Goal: Check status: Check status

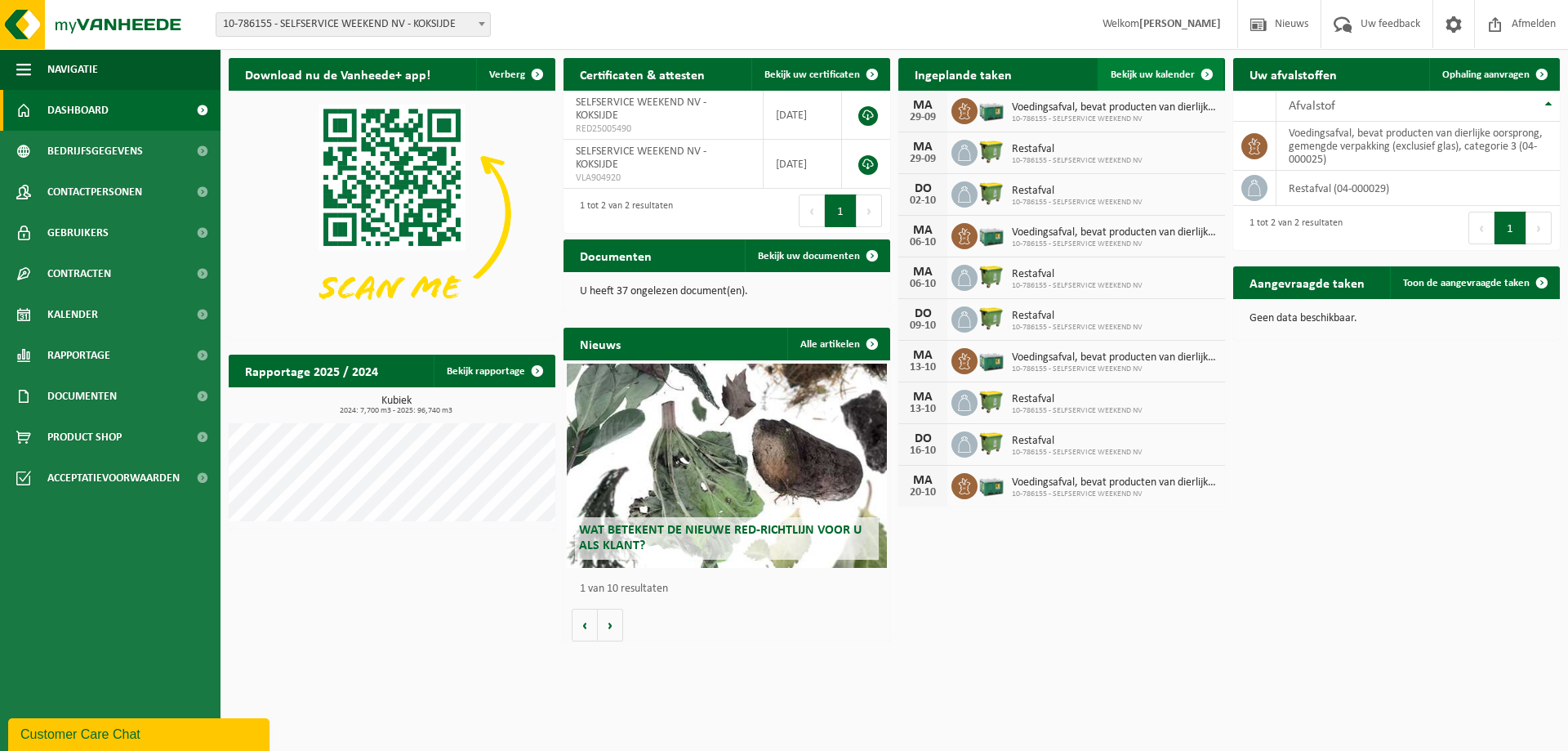
click at [1158, 72] on span "Bekijk uw kalender" at bounding box center [1152, 75] width 84 height 11
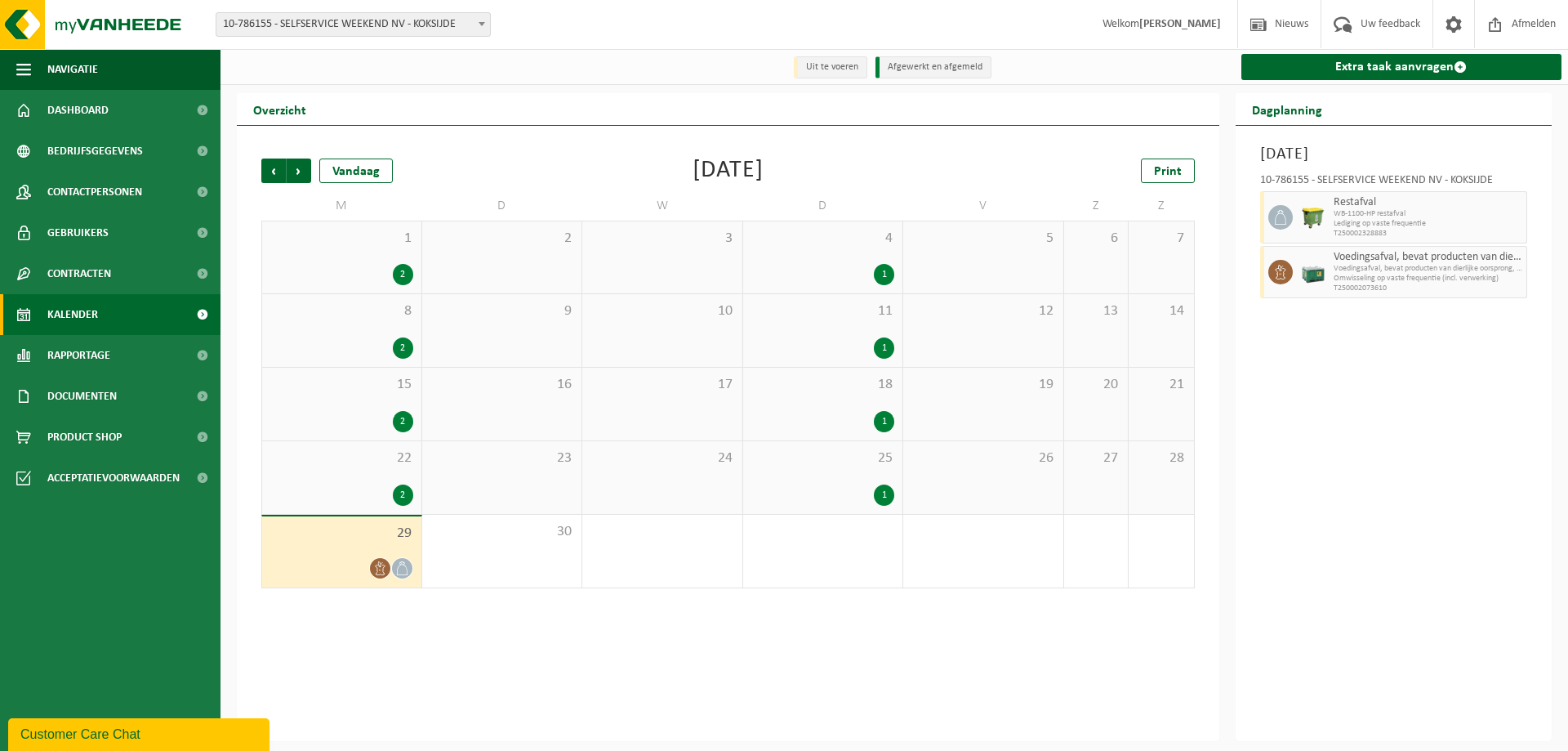
click at [377, 572] on icon at bounding box center [380, 568] width 10 height 14
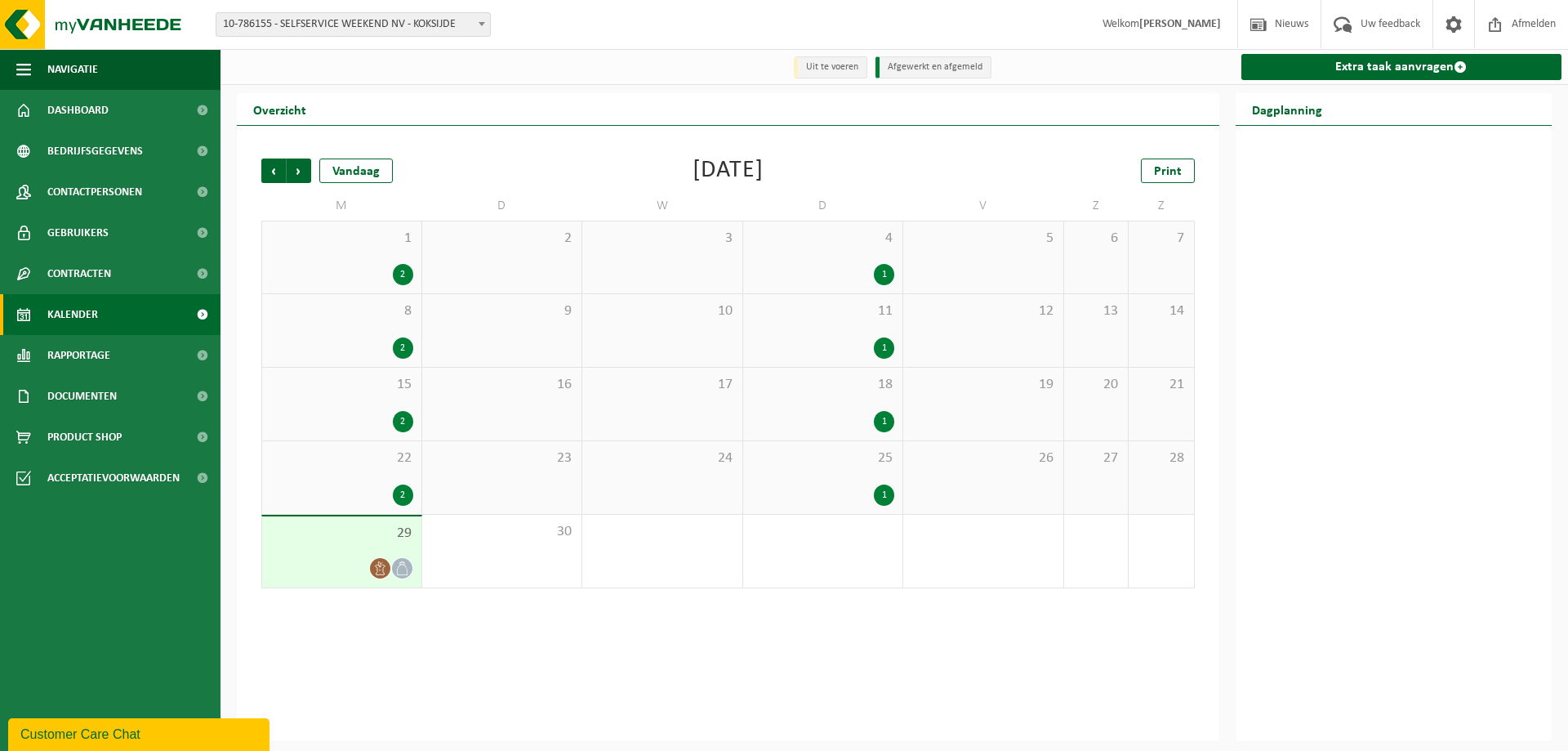
click at [524, 635] on div "Vorige Volgende Vandaag September 2025 Print M D W D V Z Z 1 2 2 3 4 1 5 6 7 8 …" at bounding box center [728, 433] width 983 height 615
click at [269, 172] on span "Vorige" at bounding box center [273, 170] width 24 height 24
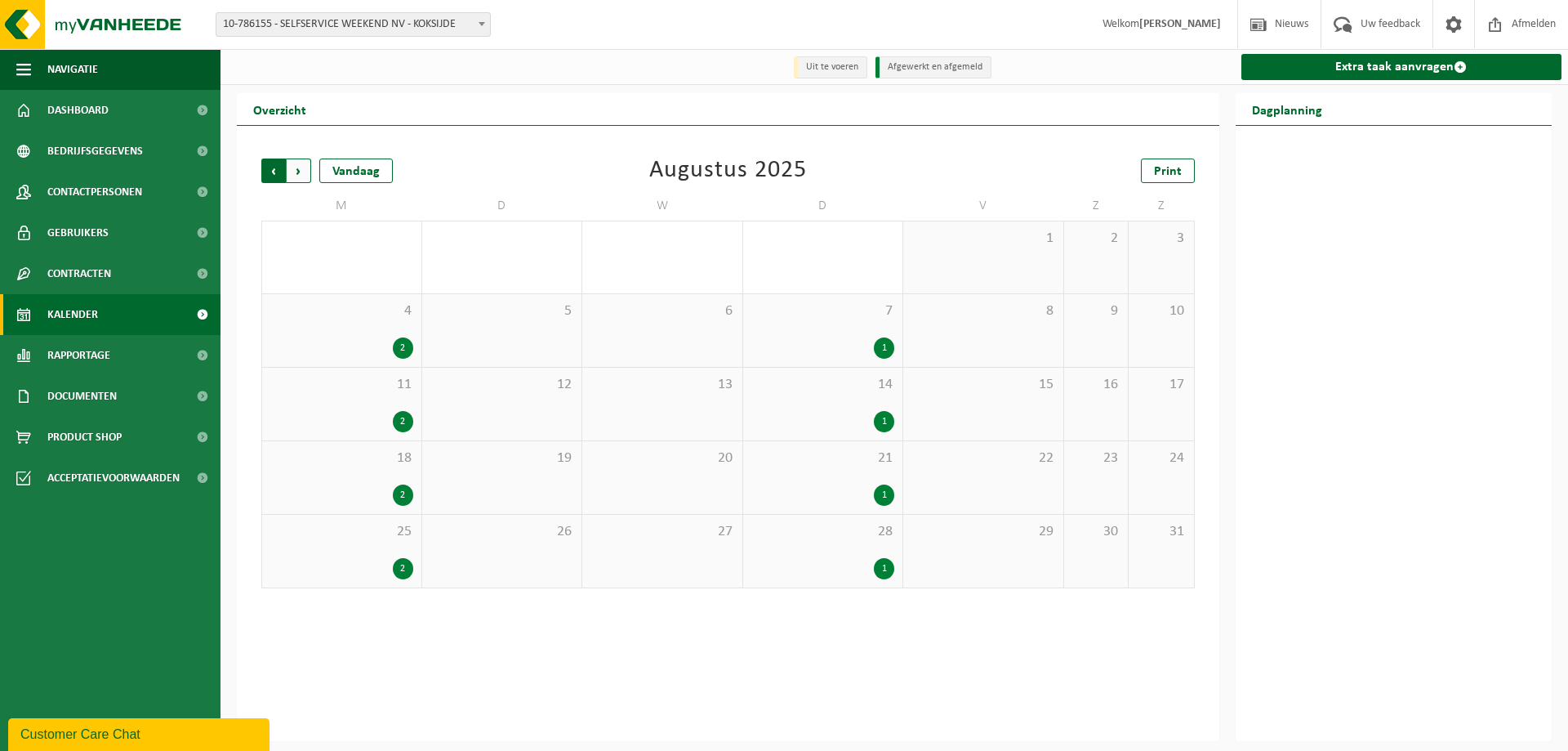
click at [293, 168] on span "Volgende" at bounding box center [298, 170] width 24 height 24
